Goal: Information Seeking & Learning: Learn about a topic

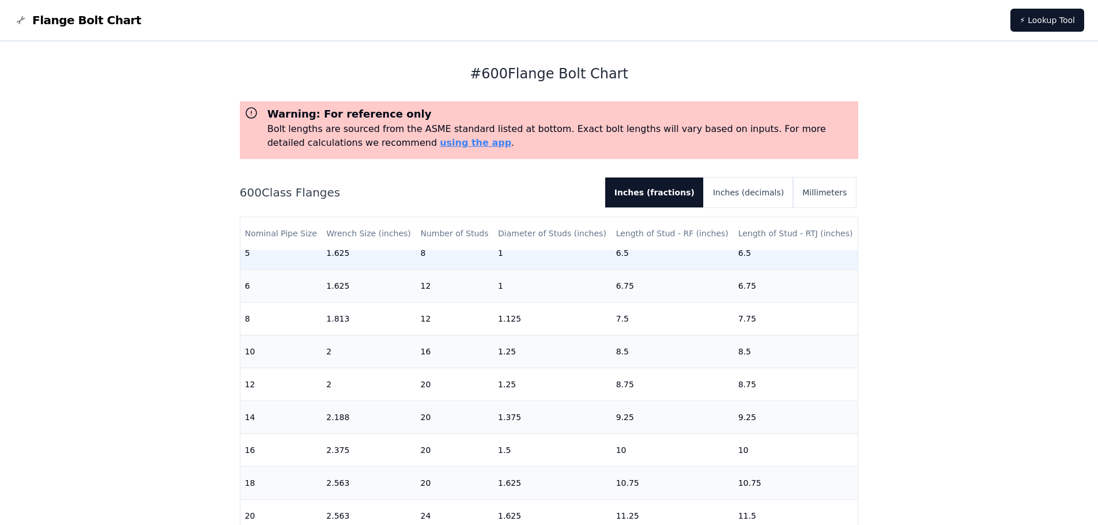
scroll to position [365, 0]
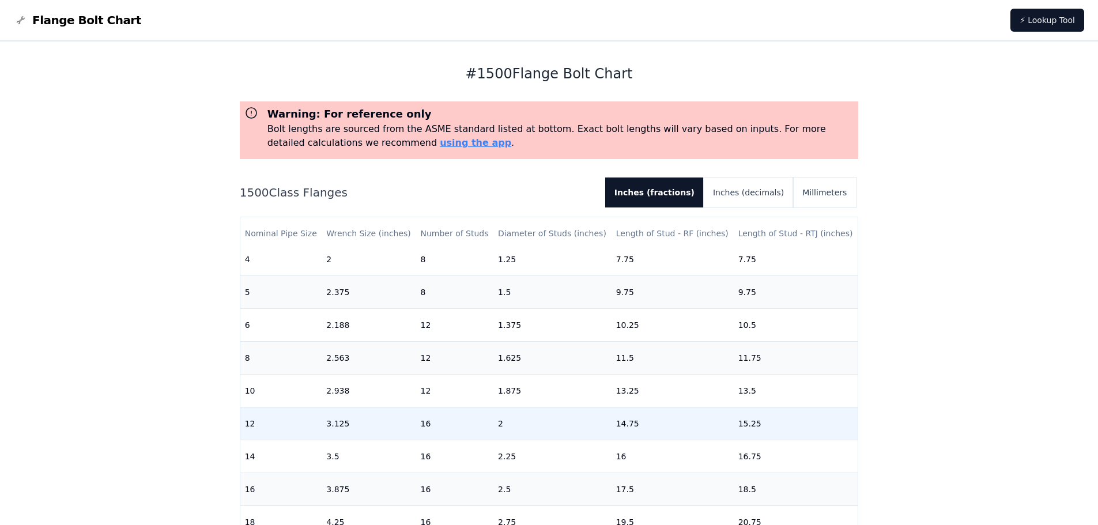
scroll to position [288, 0]
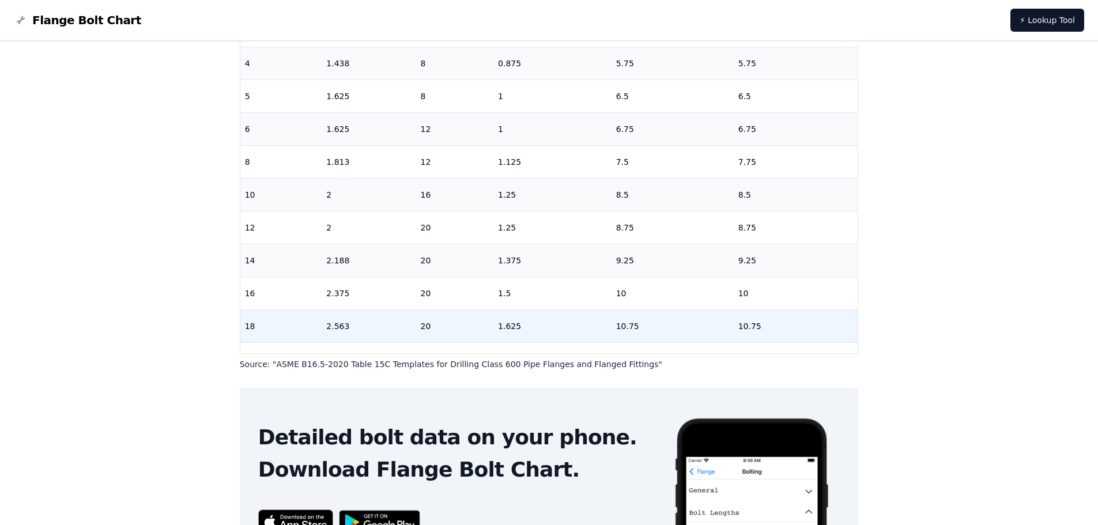
scroll to position [288, 0]
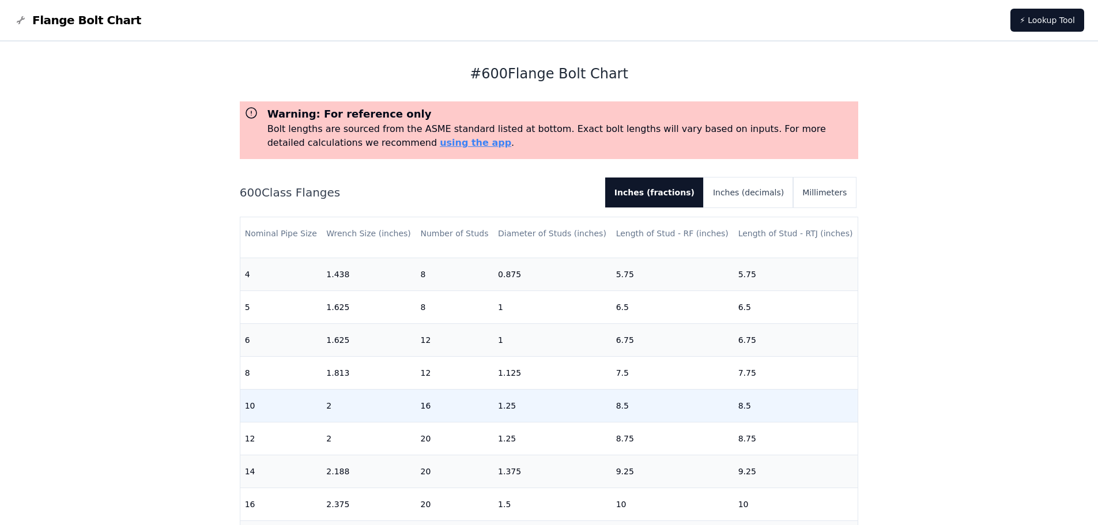
scroll to position [346, 0]
